Goal: Task Accomplishment & Management: Use online tool/utility

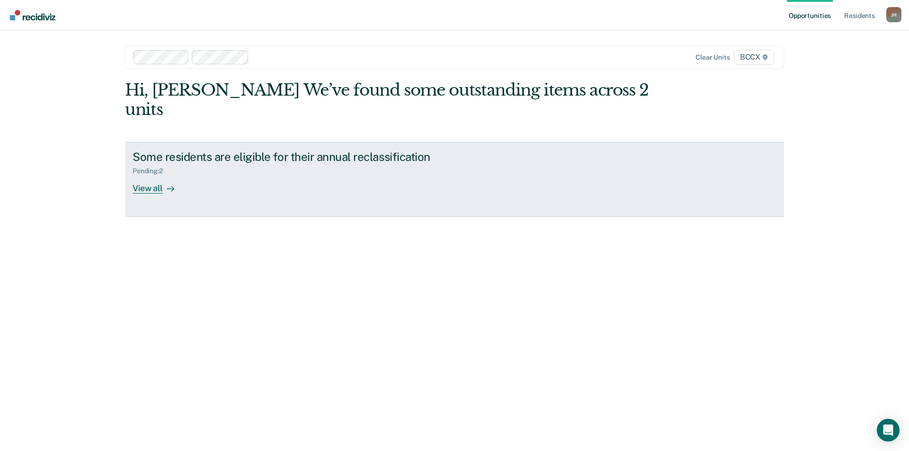
click at [154, 175] on div "View all" at bounding box center [159, 184] width 53 height 18
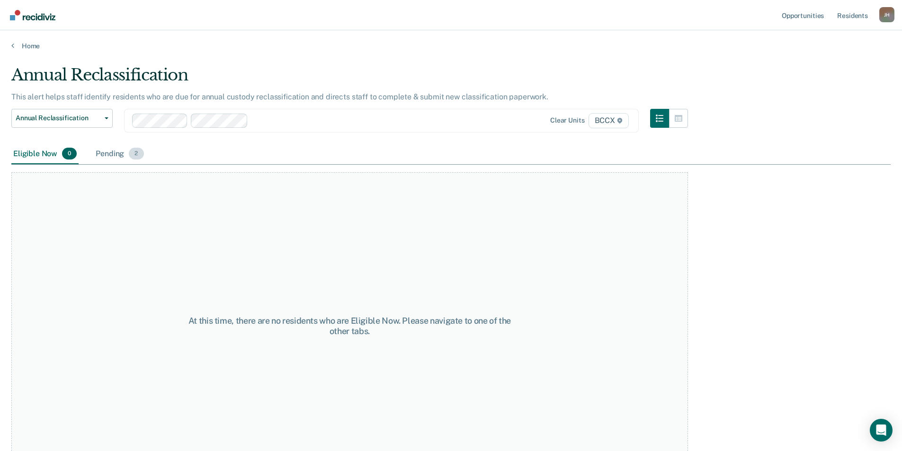
click at [115, 155] on div "Pending 2" at bounding box center [120, 154] width 52 height 21
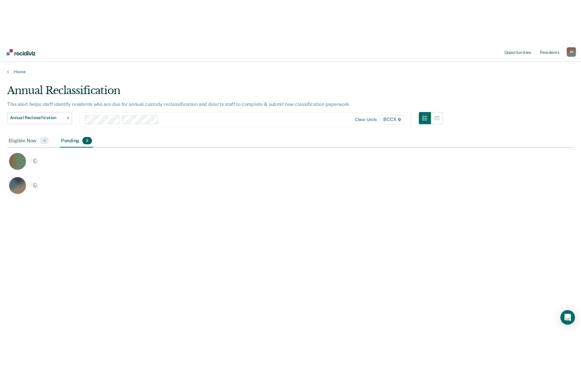
scroll to position [230, 551]
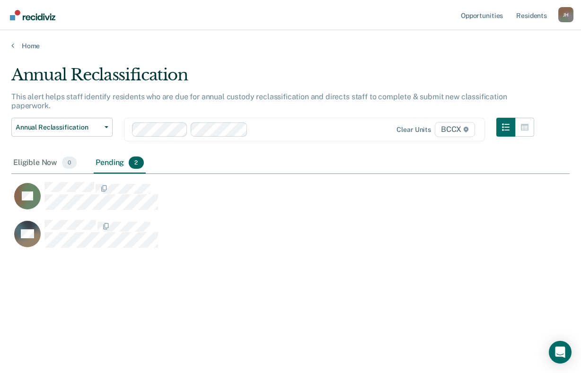
click at [246, 288] on div "Annual Reclassification This alert helps staff identify residents who are due f…" at bounding box center [290, 183] width 559 height 237
